Goal: Information Seeking & Learning: Learn about a topic

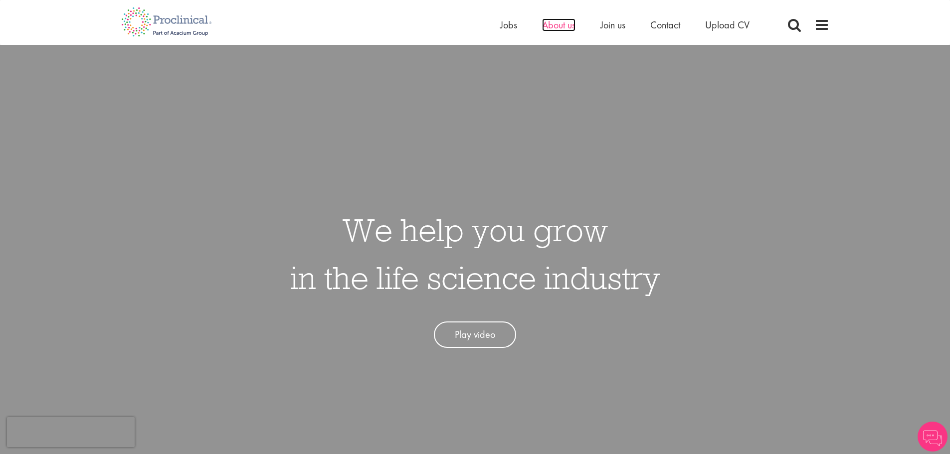
click at [561, 26] on span "About us" at bounding box center [558, 24] width 33 height 13
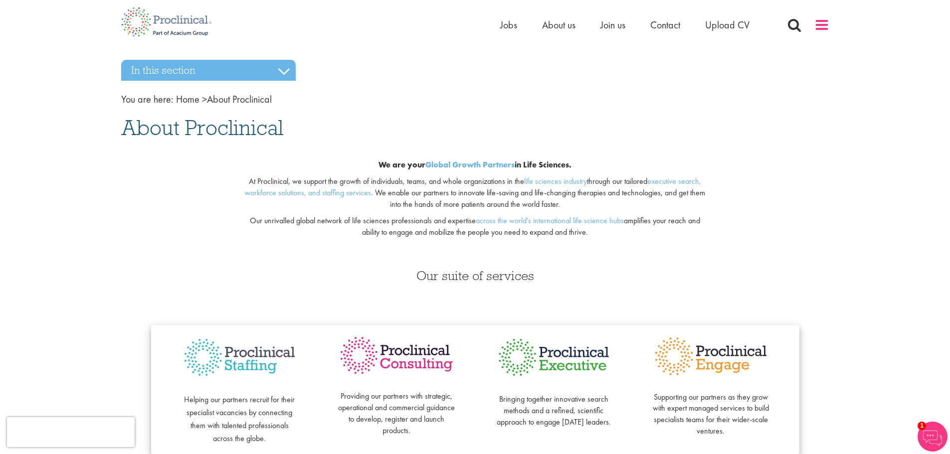
click at [817, 31] on span at bounding box center [821, 24] width 15 height 15
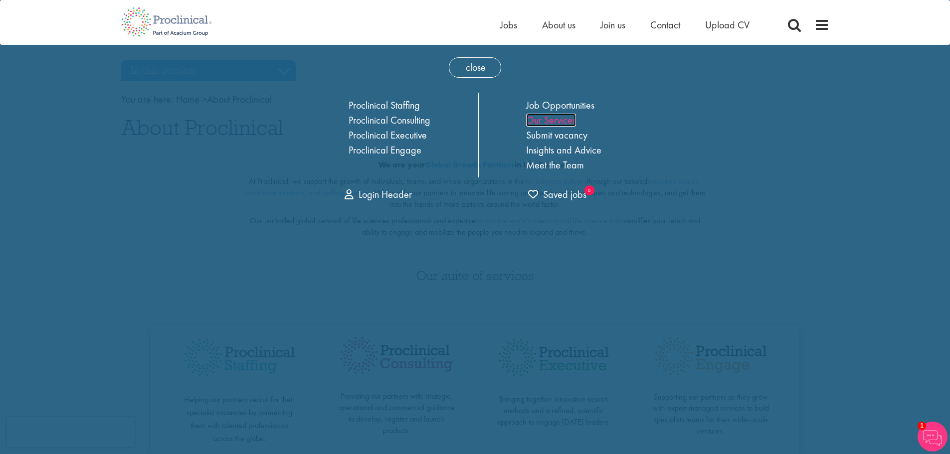
click at [534, 117] on link "Our Services" at bounding box center [551, 120] width 50 height 13
